Goal: Task Accomplishment & Management: Complete application form

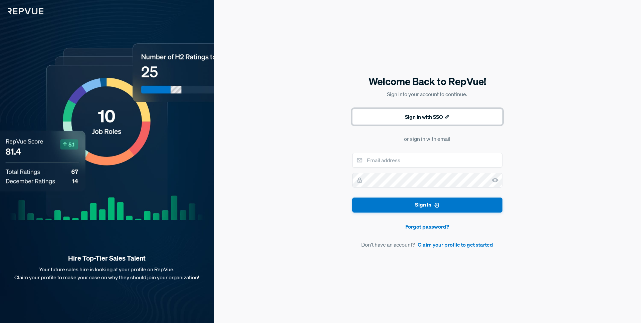
click at [421, 122] on button "Sign In with SSO" at bounding box center [427, 117] width 150 height 16
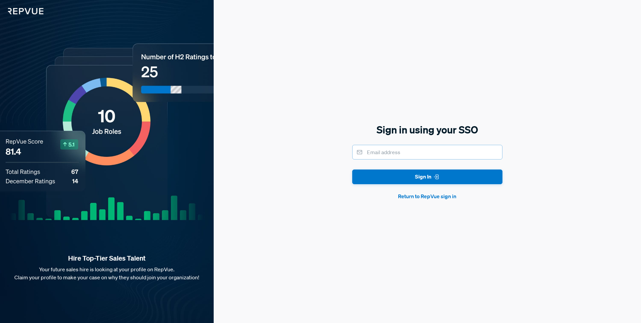
click at [403, 157] on input "email" at bounding box center [427, 152] width 150 height 15
type input "[EMAIL_ADDRESS]"
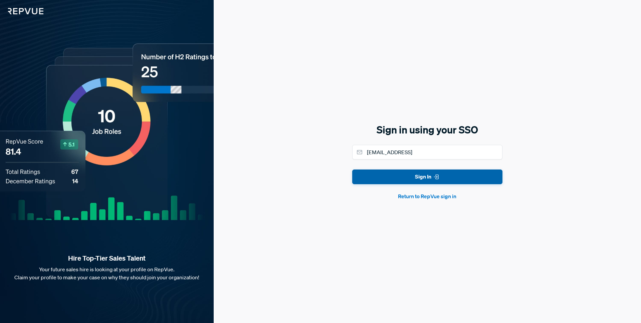
click at [405, 176] on button "Sign In" at bounding box center [427, 177] width 150 height 15
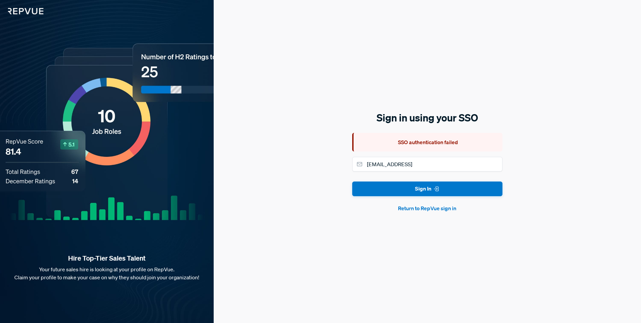
click at [430, 210] on button "Return to RepVue sign in" at bounding box center [427, 208] width 150 height 8
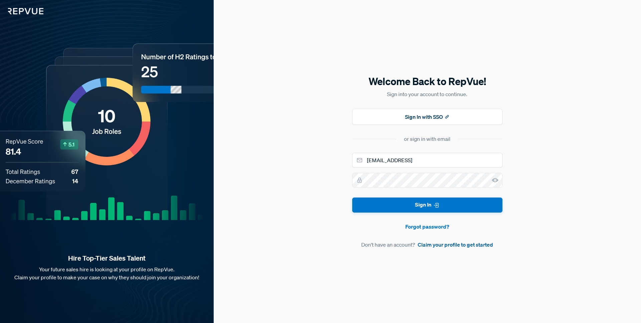
click at [449, 247] on link "Claim your profile to get started" at bounding box center [455, 245] width 75 height 8
